Goal: Information Seeking & Learning: Understand process/instructions

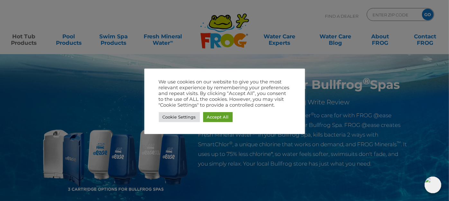
click at [152, 157] on div at bounding box center [224, 100] width 449 height 201
click at [214, 60] on div at bounding box center [224, 100] width 449 height 201
drag, startPoint x: 199, startPoint y: 200, endPoint x: 317, endPoint y: 184, distance: 119.6
click at [288, 188] on div at bounding box center [224, 100] width 449 height 201
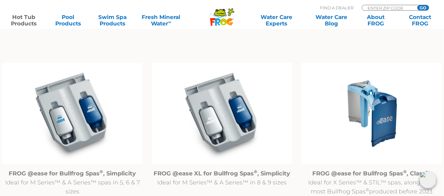
scroll to position [675, 0]
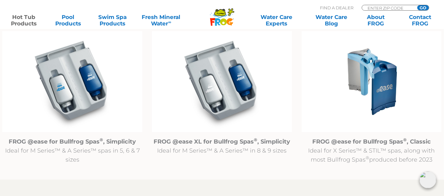
click at [220, 100] on img at bounding box center [222, 81] width 140 height 101
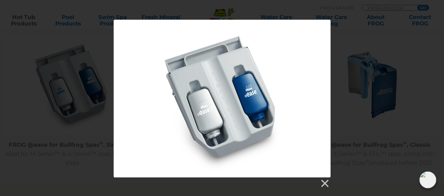
scroll to position [707, 0]
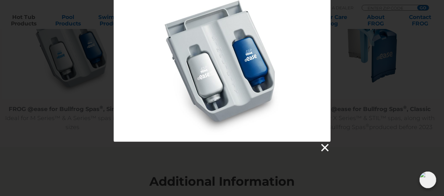
click at [325, 148] on link at bounding box center [325, 148] width 10 height 10
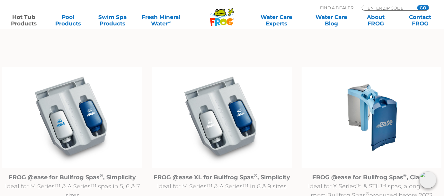
scroll to position [643, 0]
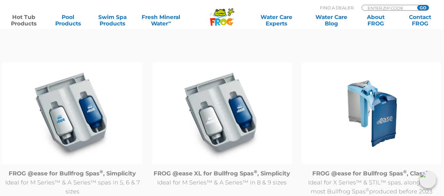
click at [232, 109] on img at bounding box center [222, 113] width 140 height 101
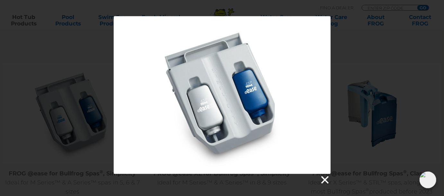
click at [324, 178] on link at bounding box center [325, 180] width 10 height 10
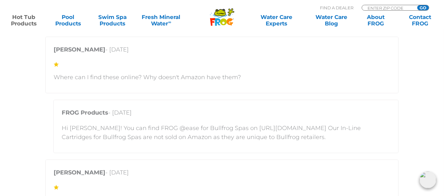
scroll to position [1221, 0]
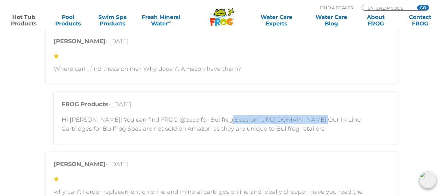
drag, startPoint x: 219, startPoint y: 117, endPoint x: 302, endPoint y: 117, distance: 82.9
click at [302, 117] on p "Hi Matt! You can find FROG @ease for Bullfrog Spas on https://shop.bullfrogspas…" at bounding box center [226, 124] width 329 height 18
copy p "https://shop.bullfrogspas.com"
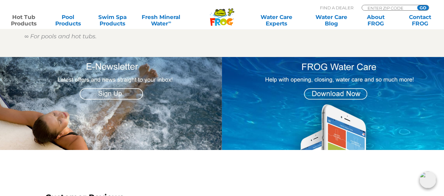
scroll to position [983, 0]
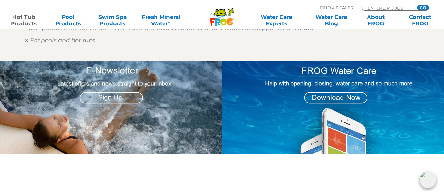
click at [343, 131] on img at bounding box center [334, 107] width 225 height 93
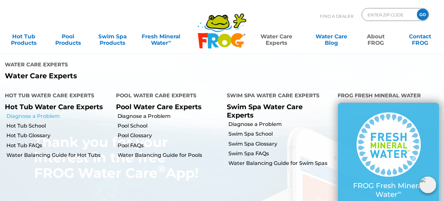
click at [53, 112] on link "Diagnose a Problem" at bounding box center [58, 115] width 105 height 7
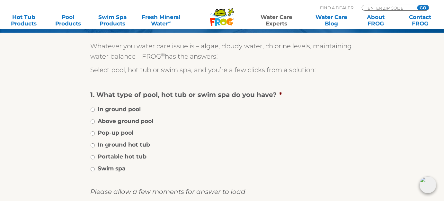
scroll to position [96, 0]
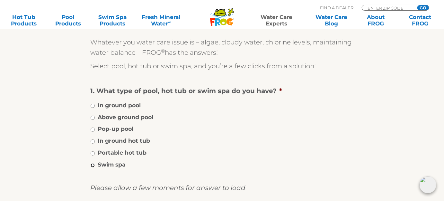
click at [93, 164] on input "Swim spa" at bounding box center [93, 165] width 4 height 4
radio input "true"
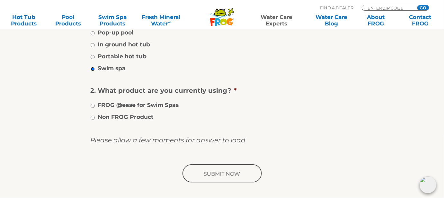
scroll to position [193, 0]
click at [93, 104] on input "FROG @ease for Swim Spas" at bounding box center [93, 105] width 4 height 4
radio input "true"
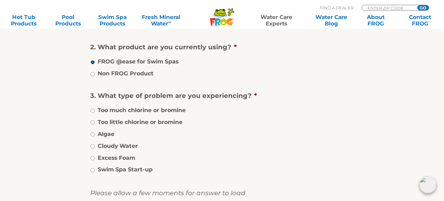
scroll to position [225, 0]
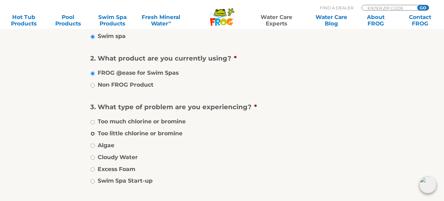
click at [92, 131] on input "Too little chlorine or bromine" at bounding box center [93, 133] width 4 height 4
radio input "true"
click at [92, 156] on input "Cloudy Water" at bounding box center [93, 157] width 4 height 4
radio input "true"
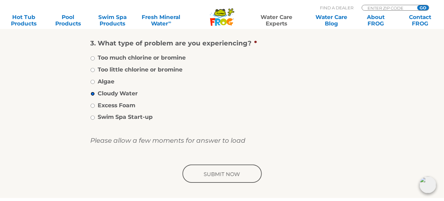
scroll to position [289, 0]
click at [211, 172] on input "image" at bounding box center [222, 173] width 82 height 21
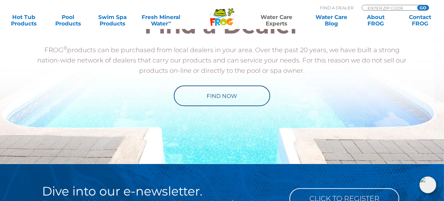
scroll to position [546, 0]
